Goal: Use online tool/utility: Utilize a website feature to perform a specific function

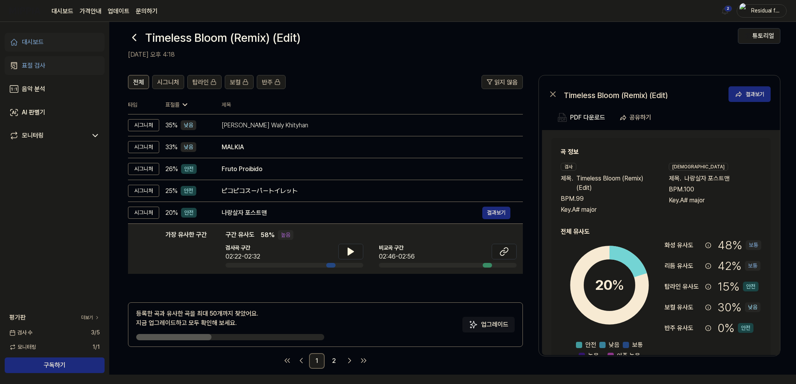
click at [44, 61] on div "표절 검사" at bounding box center [33, 65] width 23 height 9
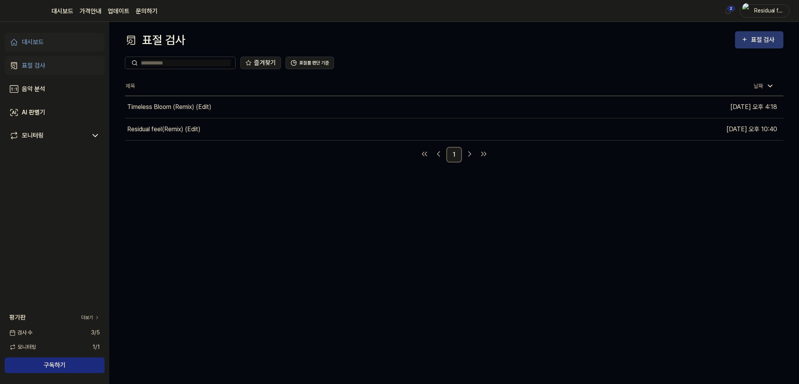
click at [749, 37] on div "표절 검사" at bounding box center [759, 40] width 36 height 10
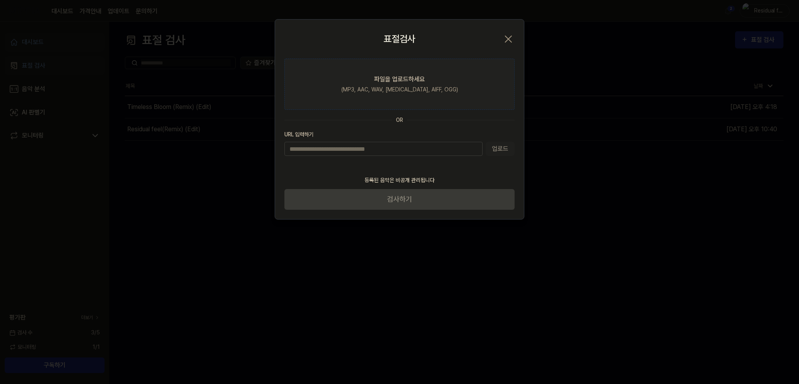
click at [412, 85] on label "파일을 업로드하세요 (MP3, AAC, WAV, [MEDICAL_DATA], AIFF, OGG)" at bounding box center [399, 84] width 230 height 51
click at [0, 0] on input "파일을 업로드하세요 (MP3, AAC, WAV, [MEDICAL_DATA], AIFF, OGG)" at bounding box center [0, 0] width 0 height 0
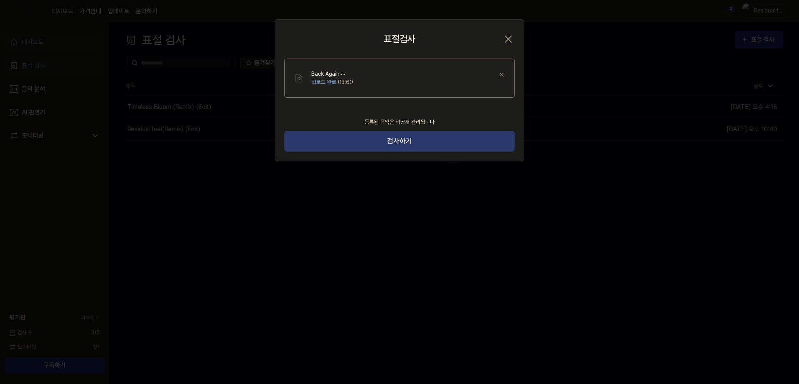
click at [373, 138] on button "검사하기" at bounding box center [399, 141] width 230 height 21
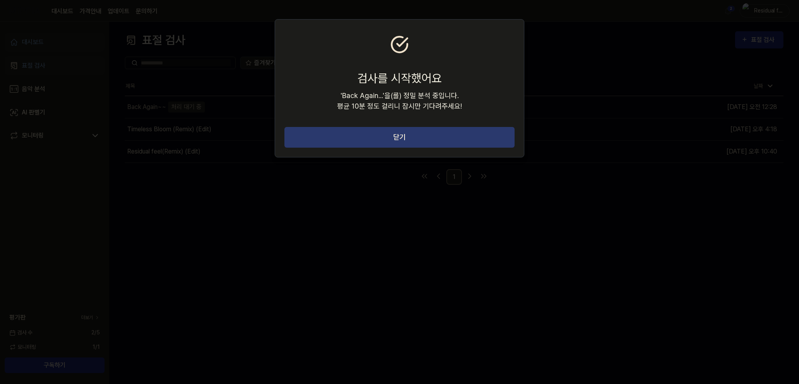
click at [379, 141] on button "닫기" at bounding box center [399, 137] width 230 height 21
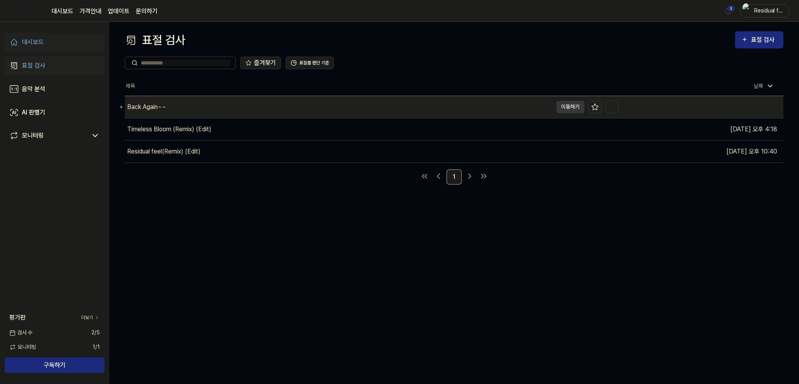
click at [165, 104] on div "Back Again~~" at bounding box center [146, 106] width 39 height 9
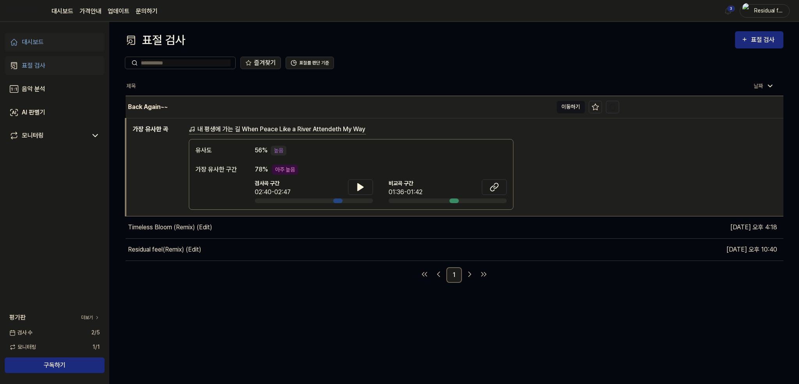
click at [567, 108] on button "이동하기" at bounding box center [571, 107] width 28 height 12
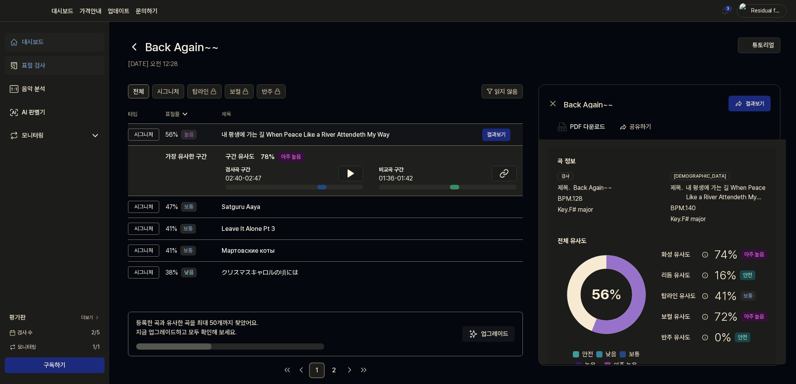
click at [225, 131] on div "내 평생에 가는 길 When Peace Like a River Attendeth My Way" at bounding box center [352, 134] width 261 height 9
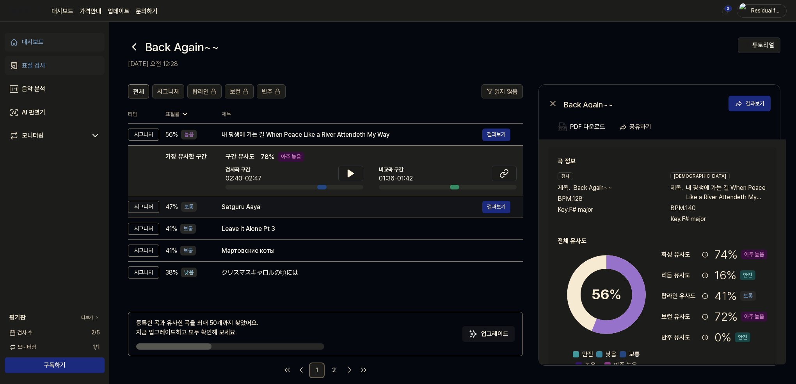
click at [210, 208] on td "Satguru Aaya 결과보기" at bounding box center [366, 207] width 314 height 22
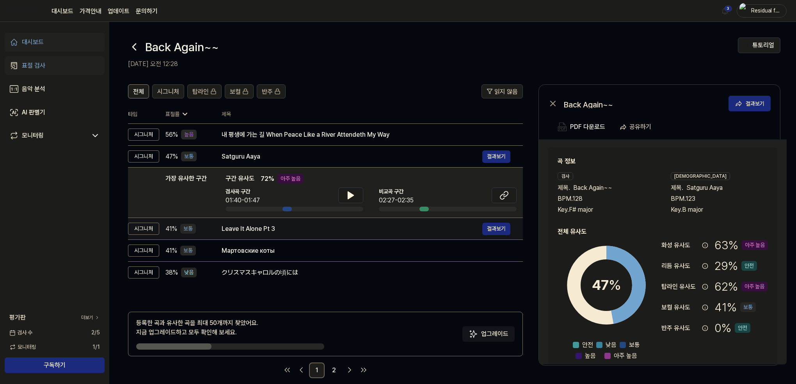
click at [208, 230] on div "41 % 보통" at bounding box center [187, 229] width 44 height 10
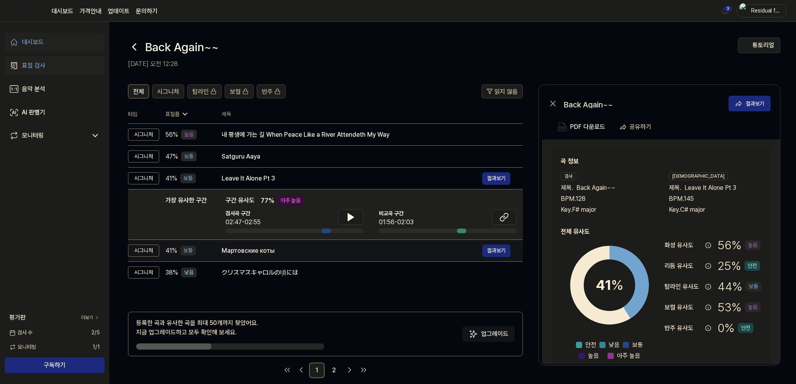
click at [229, 251] on div "Мартовские коты" at bounding box center [352, 250] width 261 height 9
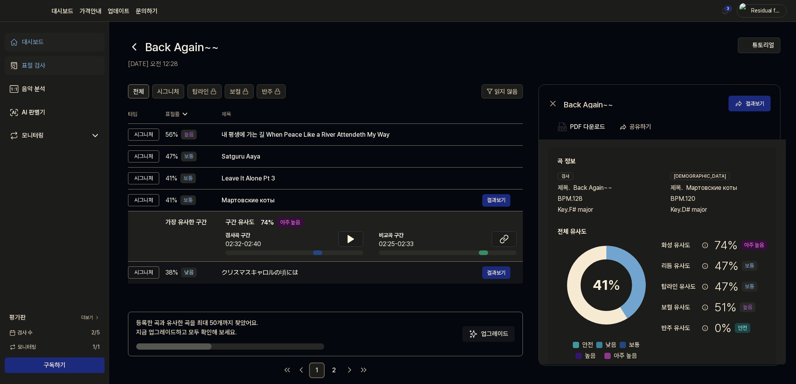
click at [249, 274] on div "クリスマスキャロルの頃には" at bounding box center [352, 272] width 261 height 9
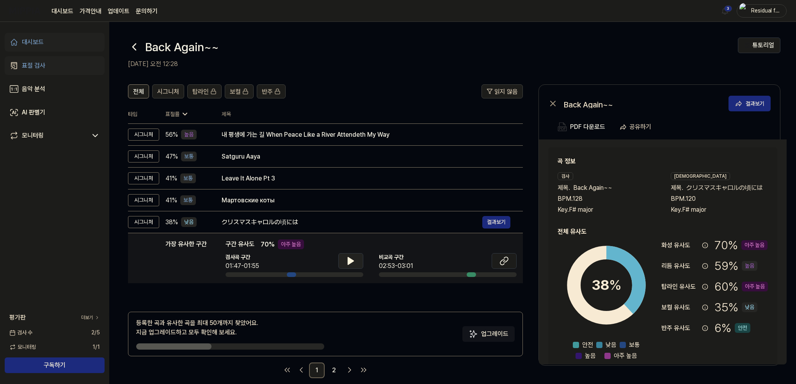
click at [347, 261] on icon at bounding box center [350, 260] width 9 height 9
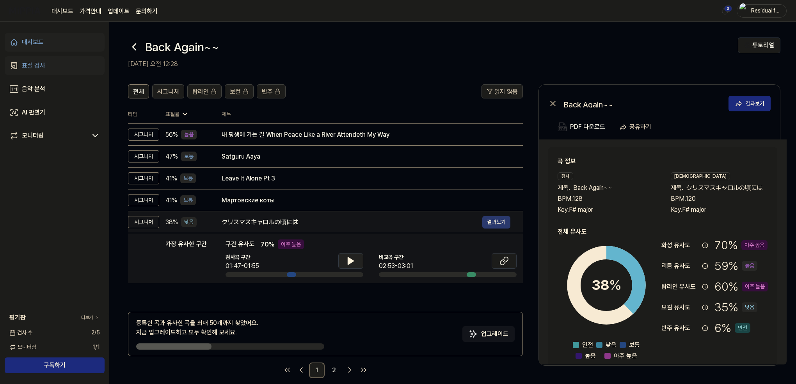
click at [499, 222] on button "결과보기" at bounding box center [496, 222] width 28 height 12
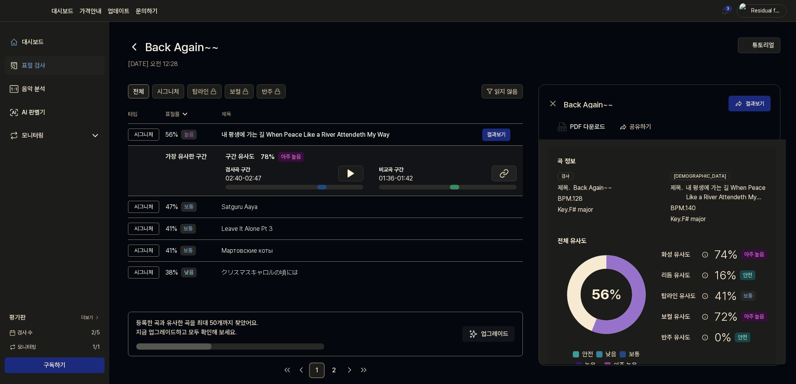
click at [506, 178] on button at bounding box center [504, 173] width 25 height 16
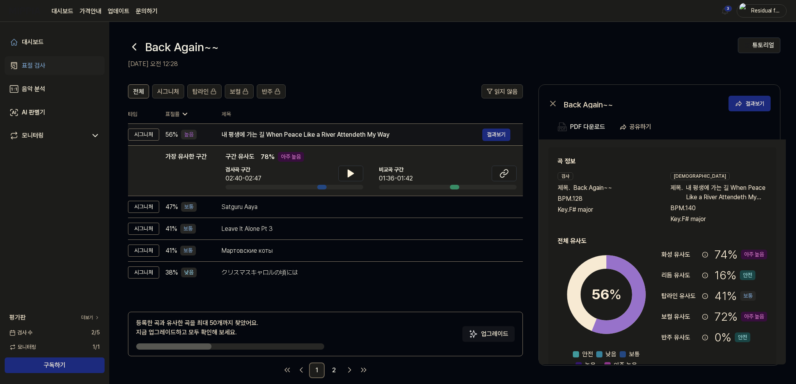
click at [293, 135] on div "내 평생에 가는 길 When Peace Like a River Attendeth My Way" at bounding box center [352, 134] width 261 height 9
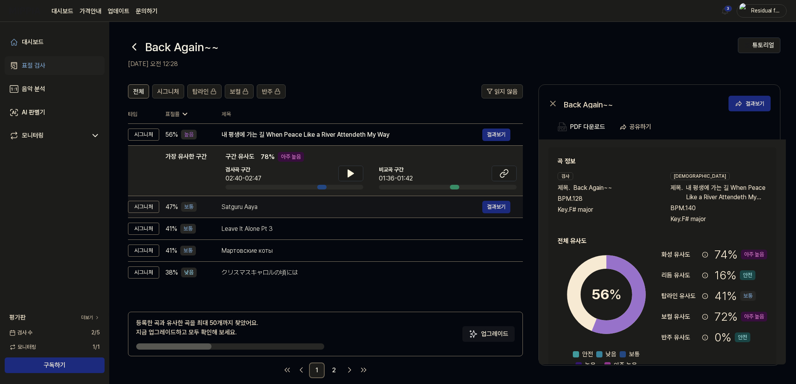
click at [279, 205] on div "Satguru Aaya" at bounding box center [352, 206] width 261 height 9
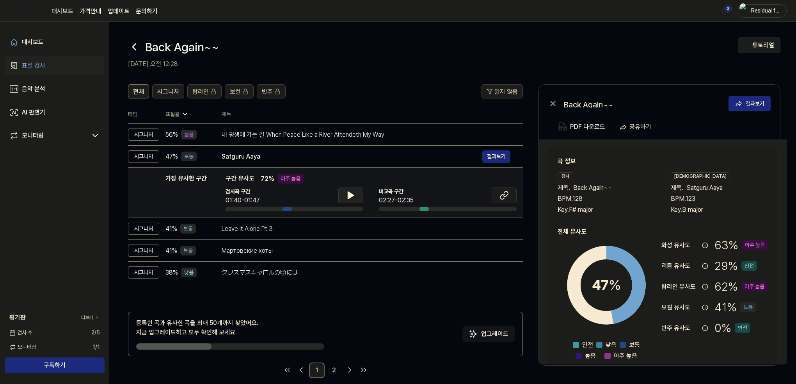
click at [352, 196] on icon at bounding box center [350, 195] width 5 height 7
click at [352, 196] on icon at bounding box center [353, 195] width 2 height 6
click at [499, 197] on icon at bounding box center [503, 194] width 9 height 9
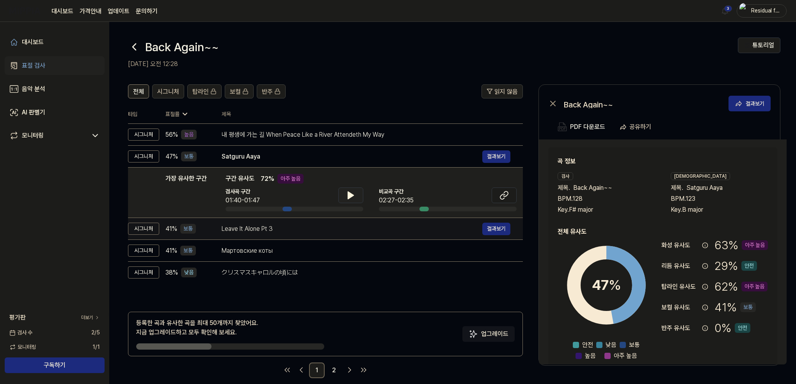
click at [245, 231] on div "Leave It Alone Pt 3" at bounding box center [352, 228] width 261 height 9
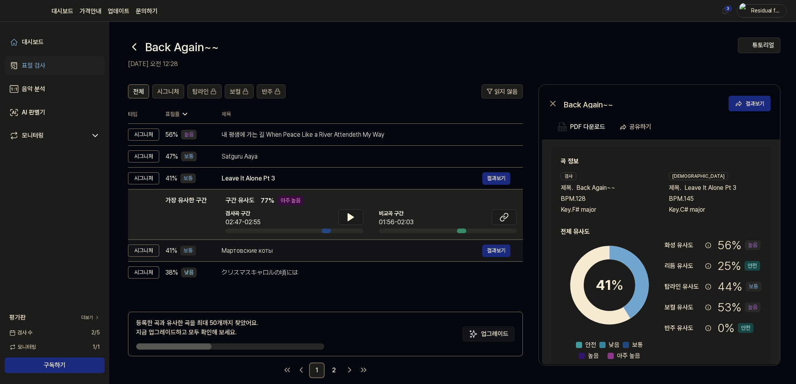
click at [256, 247] on div "Мартовские коты" at bounding box center [352, 250] width 261 height 9
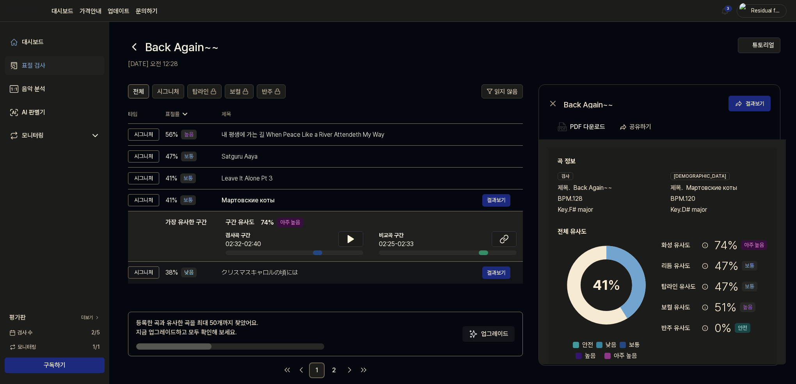
click at [256, 276] on div "クリスマスキャロルの頃には" at bounding box center [352, 272] width 261 height 9
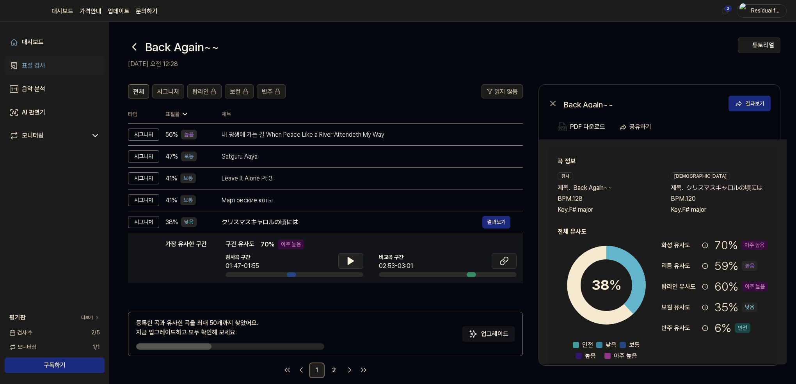
click at [349, 259] on icon at bounding box center [350, 260] width 5 height 7
click at [349, 259] on icon at bounding box center [349, 261] width 2 height 6
click at [508, 260] on icon at bounding box center [503, 260] width 9 height 9
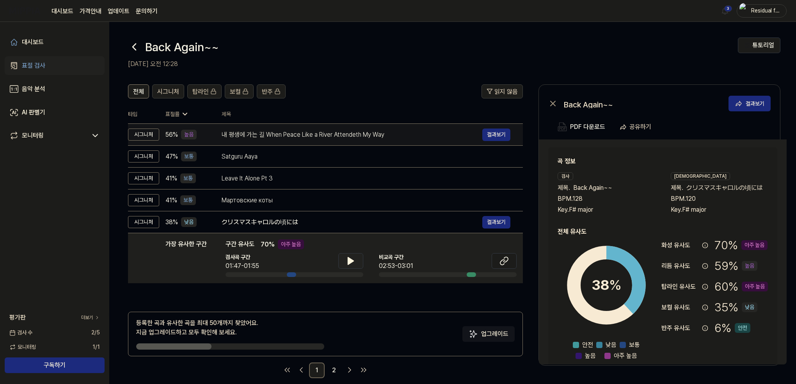
click at [252, 132] on div "내 평생에 가는 길 When Peace Like a River Attendeth My Way" at bounding box center [352, 134] width 261 height 9
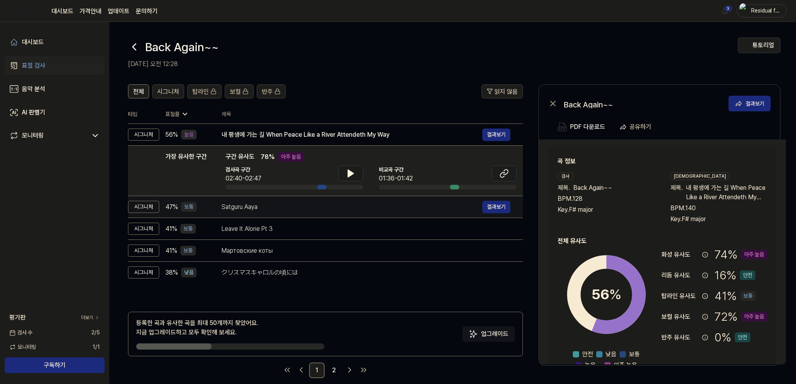
click at [275, 213] on td "Satguru Aaya 결과보기" at bounding box center [366, 207] width 314 height 22
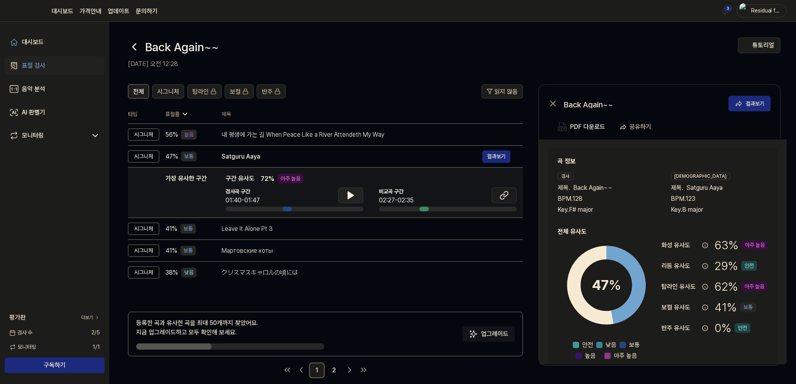
click at [346, 198] on icon at bounding box center [350, 194] width 9 height 9
click at [354, 196] on icon at bounding box center [350, 194] width 9 height 9
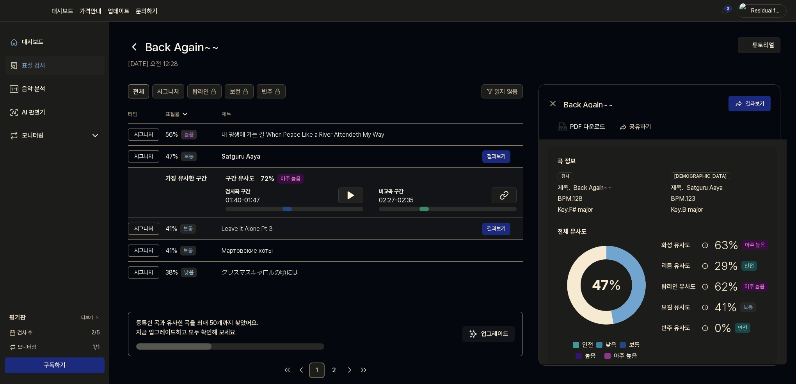
click at [400, 231] on div "Leave It Alone Pt 3" at bounding box center [352, 228] width 261 height 9
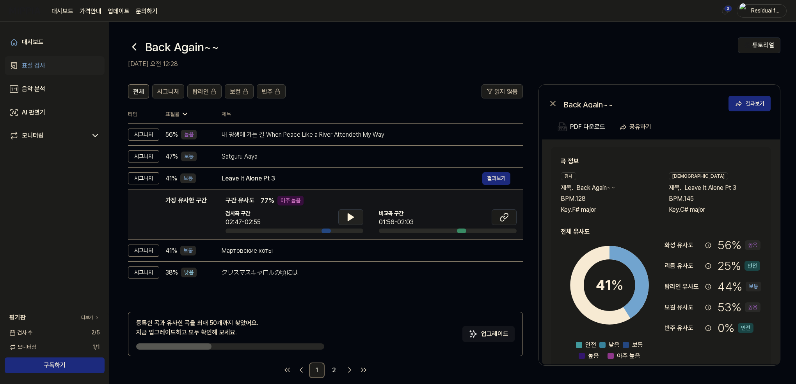
click at [344, 219] on button at bounding box center [350, 217] width 25 height 16
click at [348, 220] on icon at bounding box center [349, 217] width 2 height 6
click at [500, 211] on button at bounding box center [504, 217] width 25 height 16
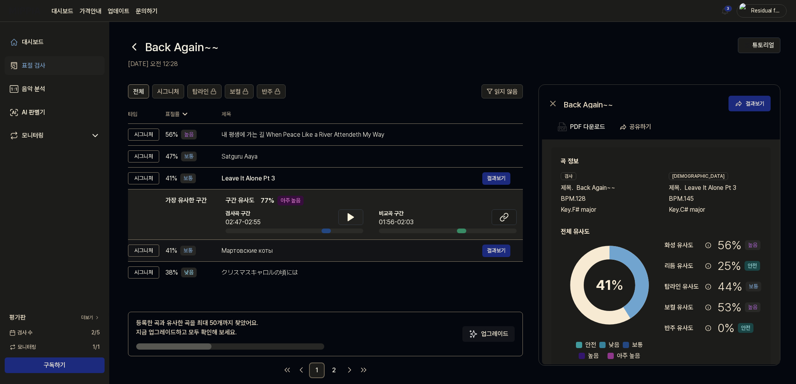
click at [273, 252] on div "Мартовские коты" at bounding box center [352, 250] width 261 height 9
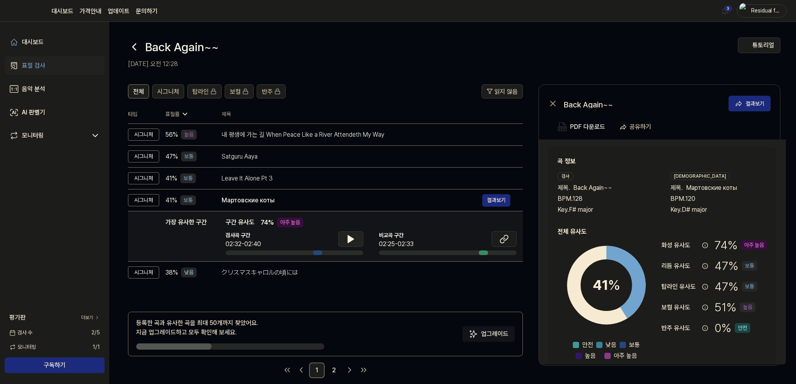
click at [349, 245] on button at bounding box center [350, 239] width 25 height 16
click at [348, 241] on icon at bounding box center [349, 239] width 2 height 6
click at [499, 238] on icon at bounding box center [503, 238] width 9 height 9
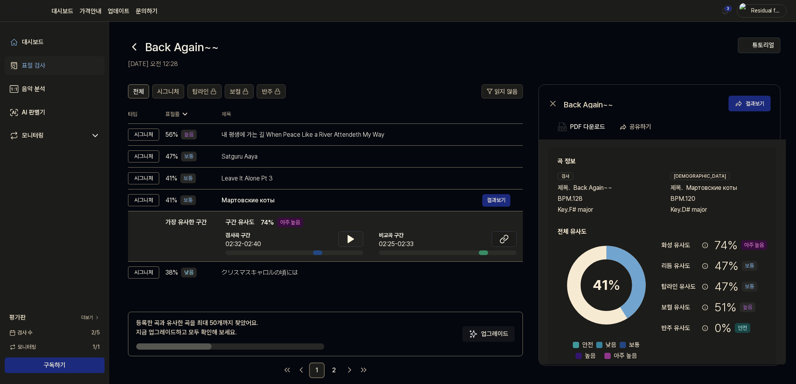
click at [177, 296] on div "전체 시그니처 탑라인 보컬 반주 읽지 않음 전체 시그니처 탑라인 보컬 반주 타입 표절률 제목 표절률 읽지 않음 시그니처 56 % 높음 내 평생…" at bounding box center [325, 230] width 395 height 293
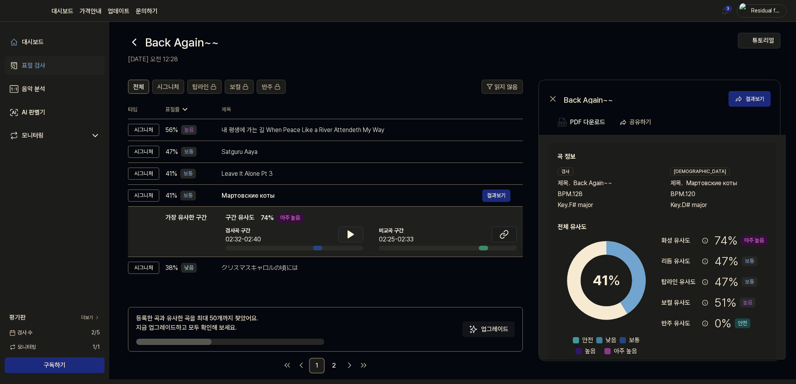
scroll to position [9, 0]
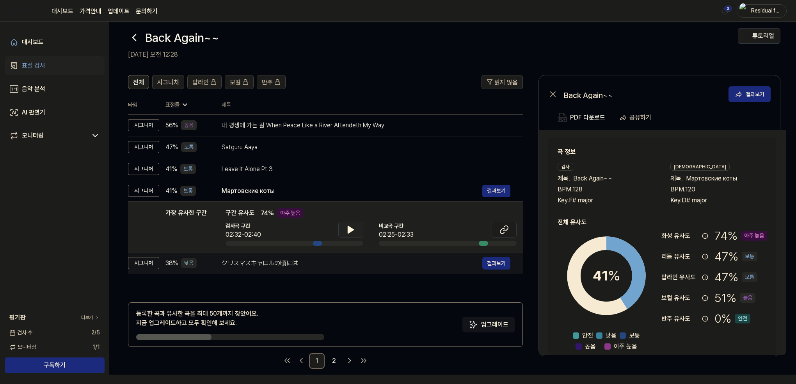
click at [226, 260] on div "クリスマスキャロルの頃には" at bounding box center [352, 262] width 261 height 9
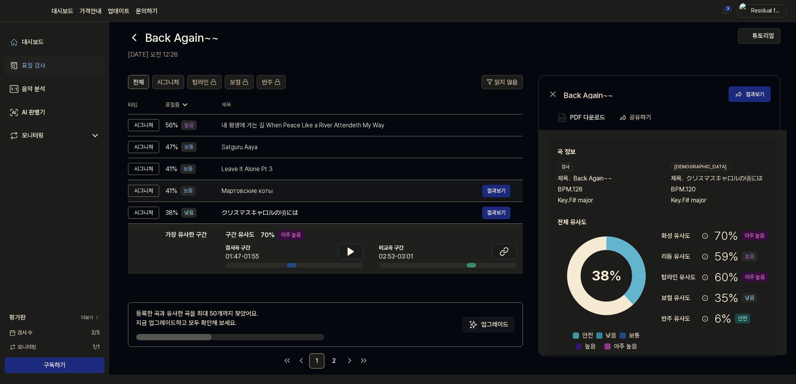
click at [212, 188] on td "Мартовские коты 결과보기" at bounding box center [366, 191] width 314 height 22
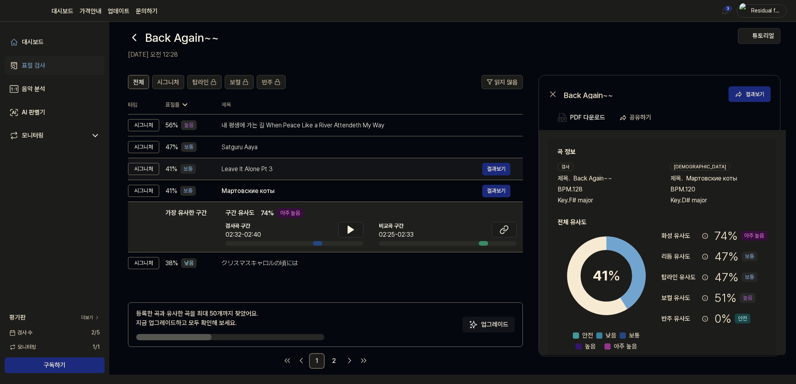
click at [226, 165] on div "Leave It Alone Pt 3" at bounding box center [352, 168] width 261 height 9
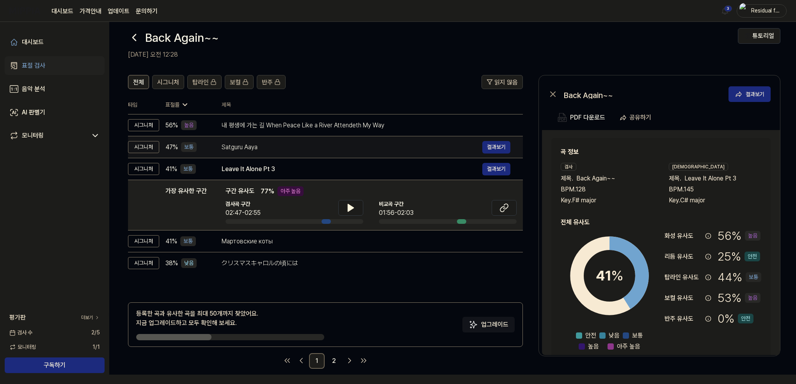
click at [229, 142] on div "Satguru Aaya" at bounding box center [352, 146] width 261 height 9
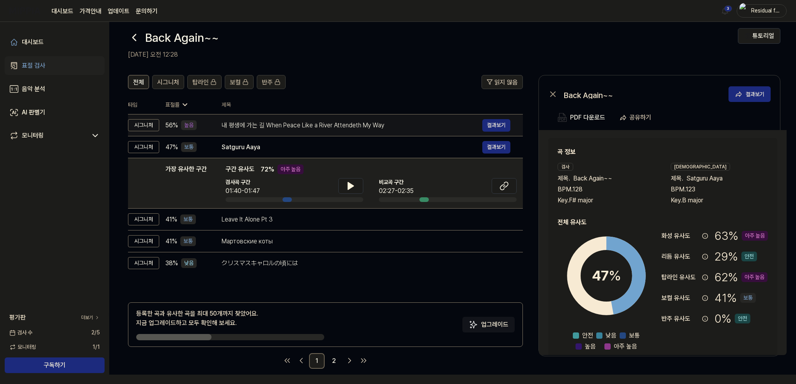
click at [227, 127] on div "내 평생에 가는 길 When Peace Like a River Attendeth My Way" at bounding box center [352, 125] width 261 height 9
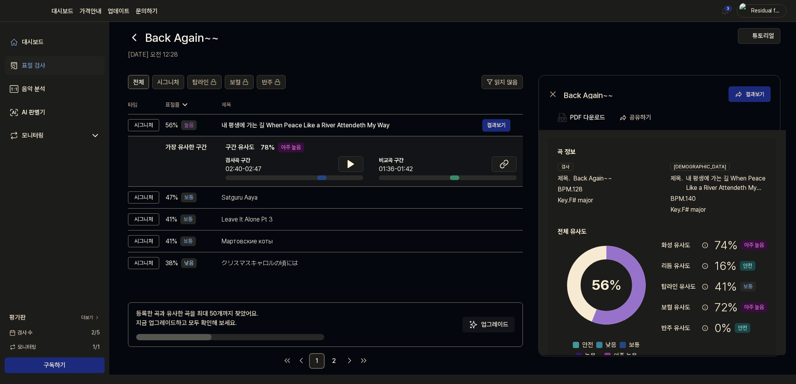
click at [222, 180] on td "가장 유사한 구간 가장 유사한 구간 구간 유사도 78 % 아주 높음 검사곡 구간 02:40-02:47 [GEOGRAPHIC_DATA] 구간 0…" at bounding box center [325, 161] width 395 height 50
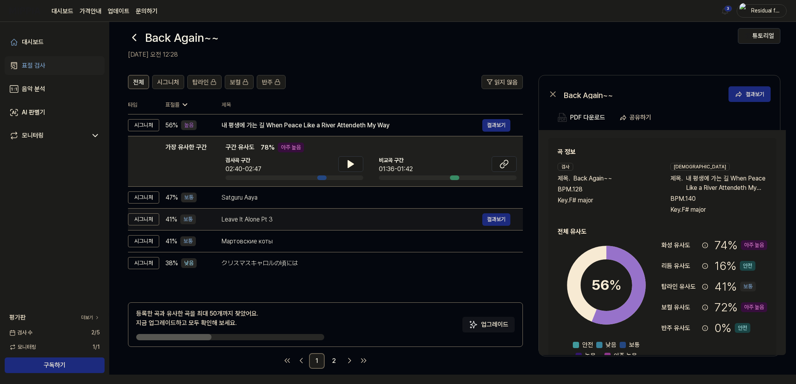
click at [226, 208] on td "Leave It Alone Pt 3 결과보기" at bounding box center [366, 219] width 314 height 22
